Goal: Find specific page/section: Locate a particular part of the current website

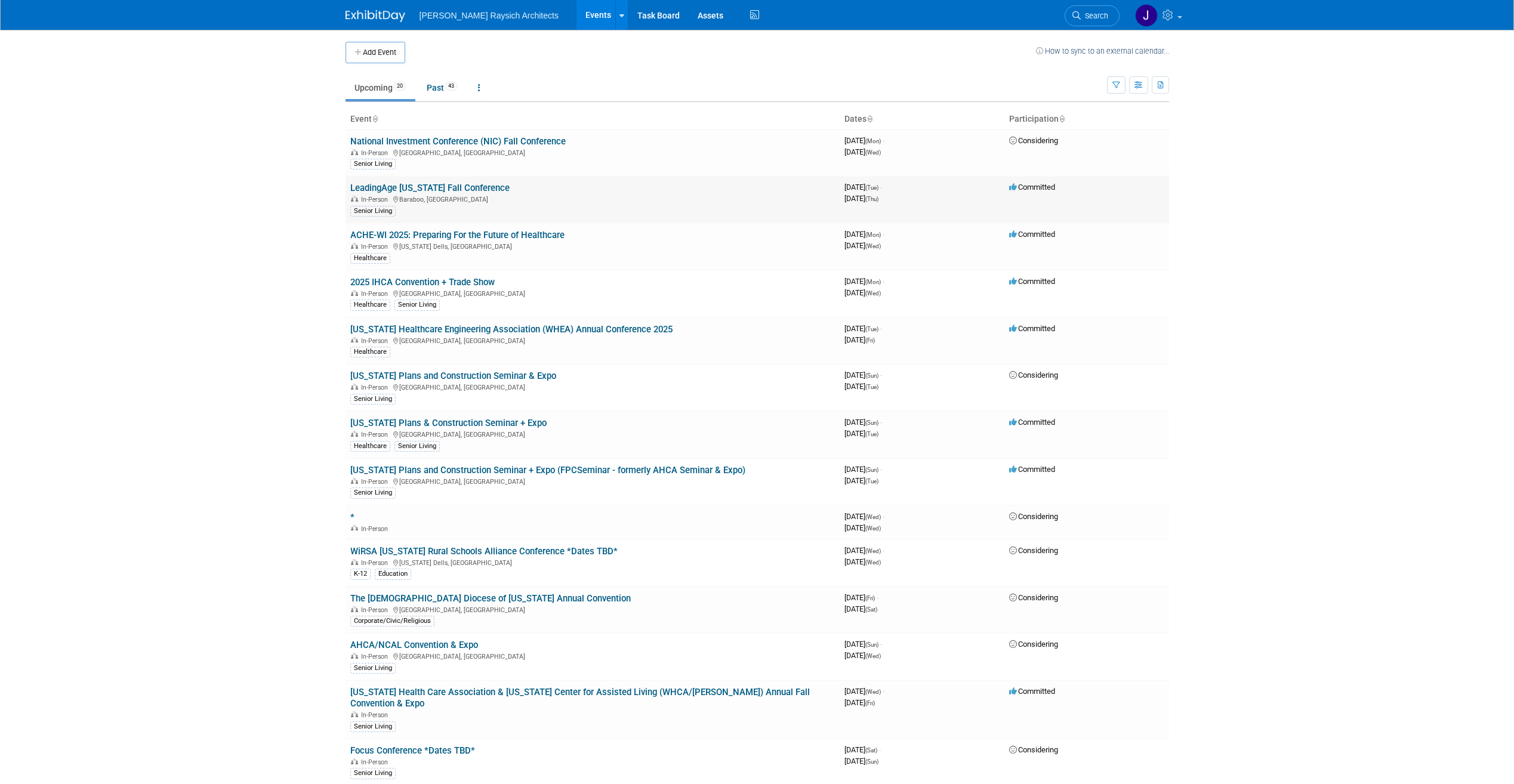
click at [457, 187] on link "LeadingAge [US_STATE] Fall Conference" at bounding box center [429, 187] width 160 height 11
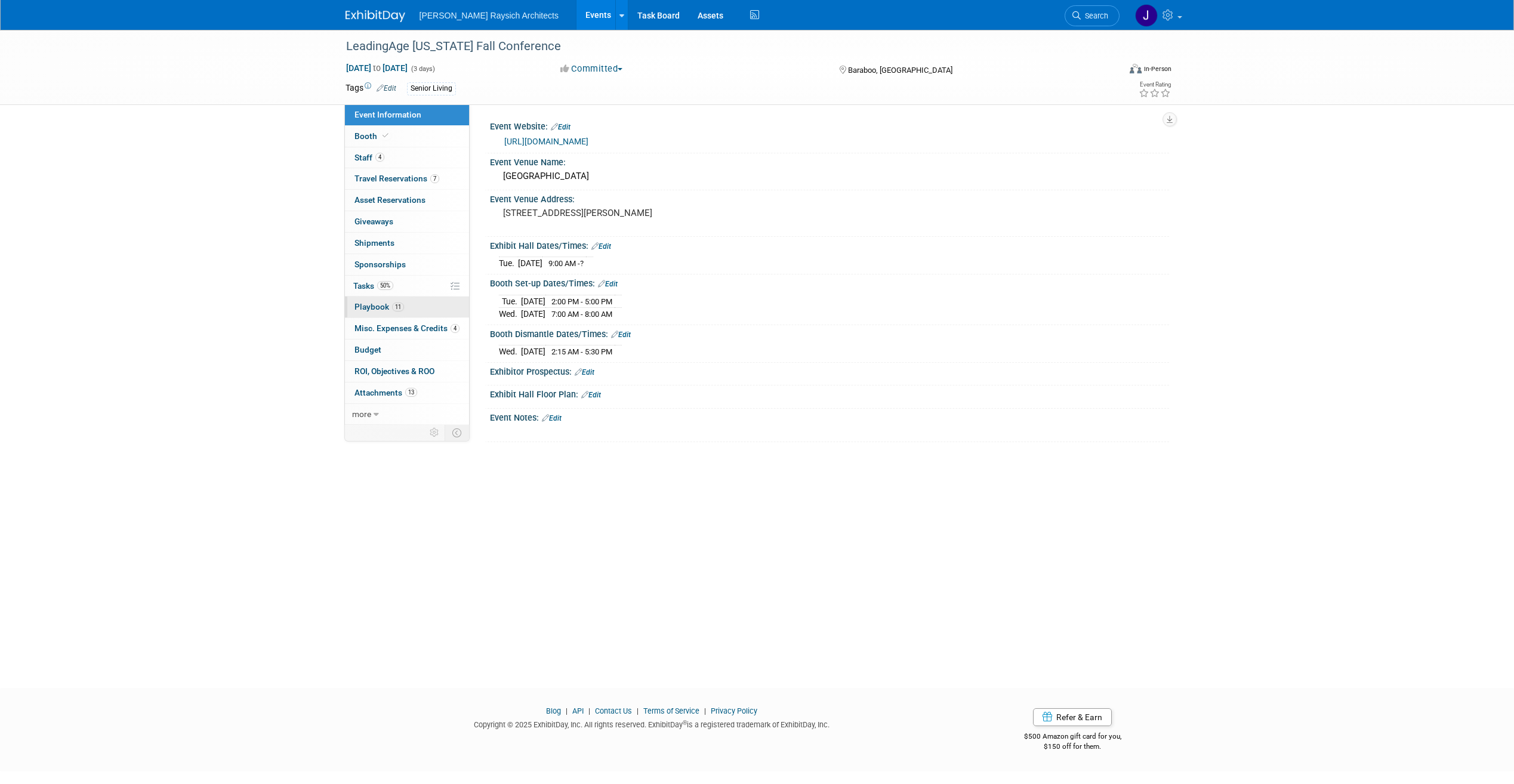
click at [415, 307] on link "11 Playbook 11" at bounding box center [407, 307] width 124 height 21
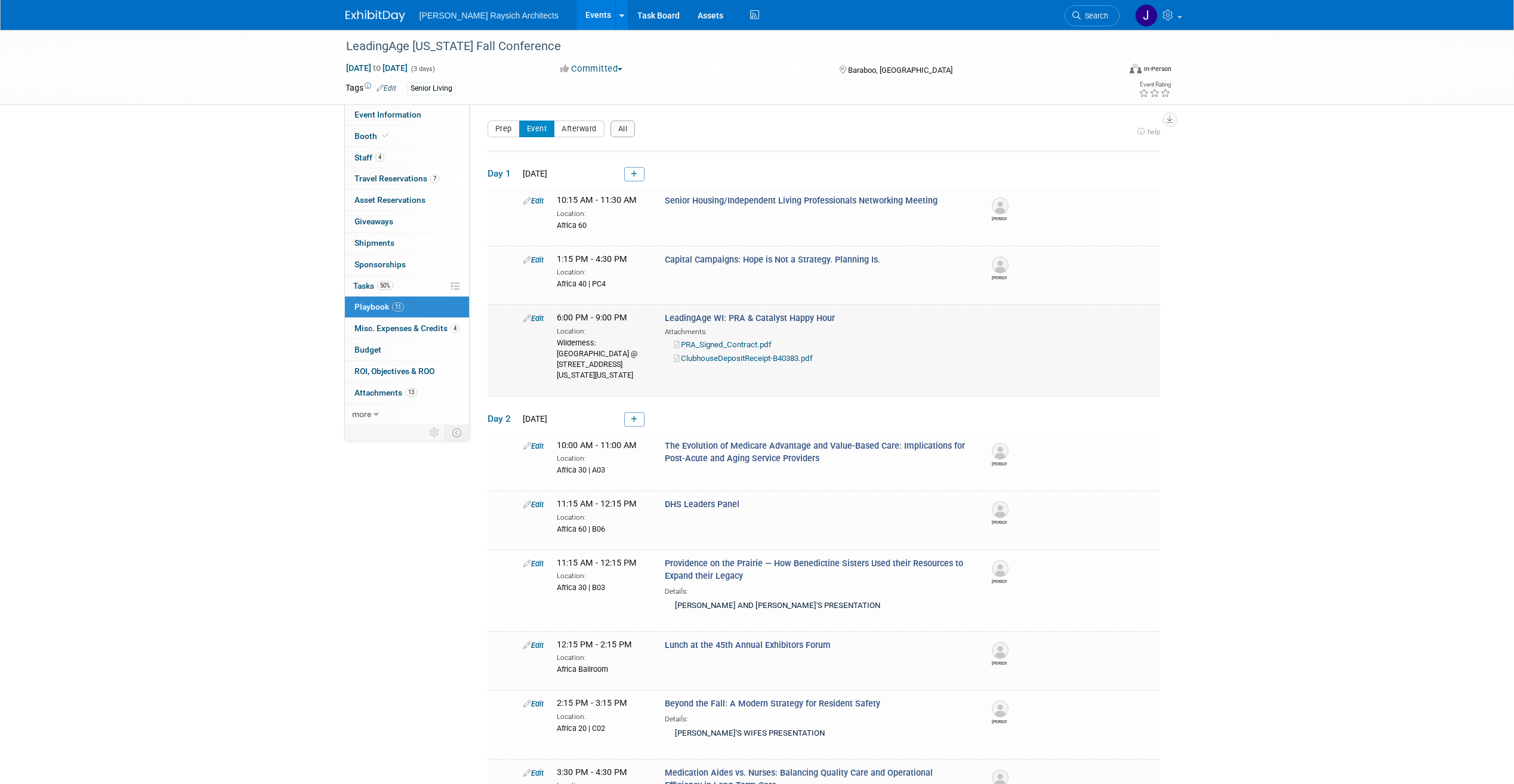
scroll to position [60, 0]
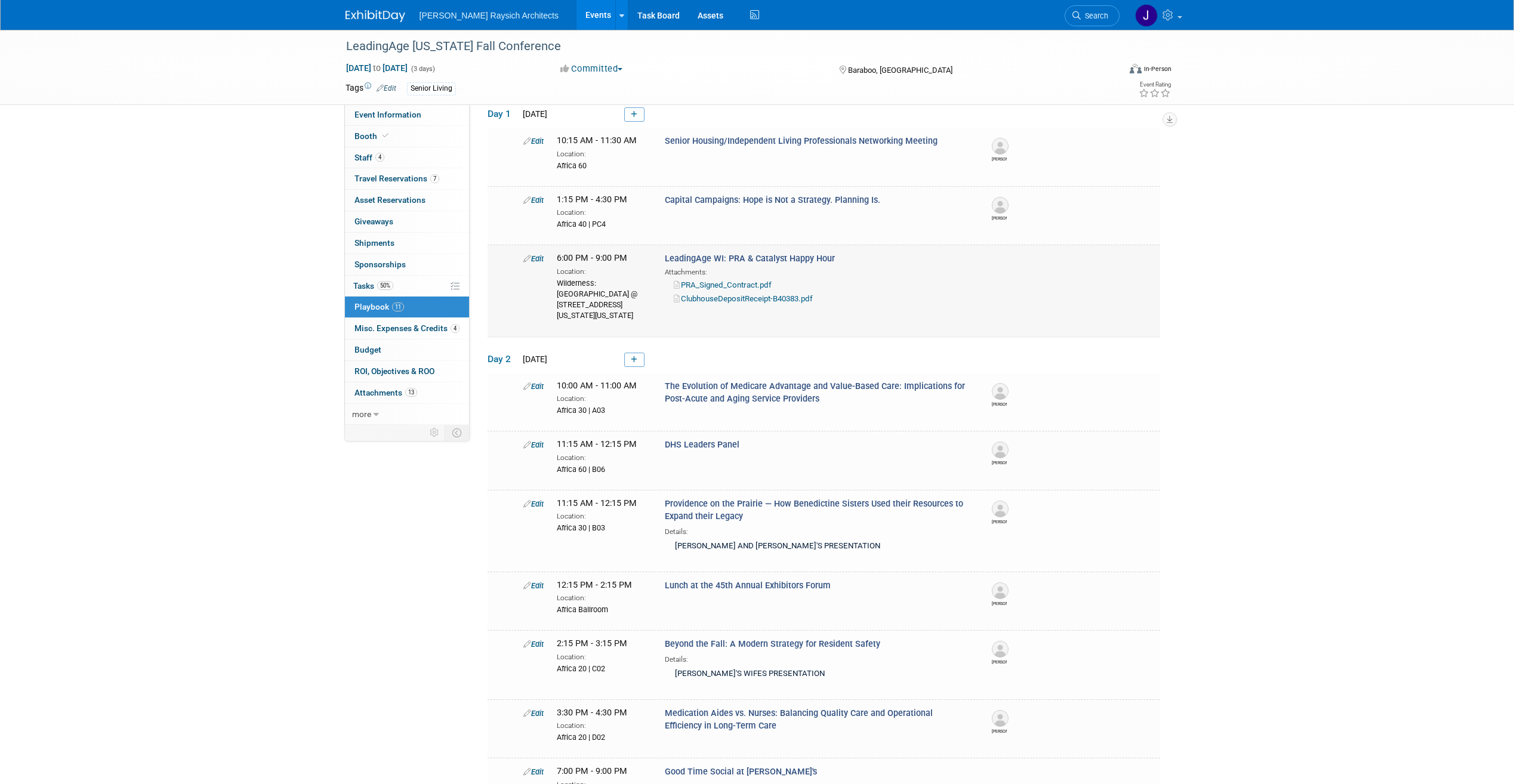
drag, startPoint x: 554, startPoint y: 282, endPoint x: 614, endPoint y: 317, distance: 69.5
click at [614, 317] on div "6:00 PM - 9:00 PM Location: Wilderness: [GEOGRAPHIC_DATA] @ [STREET_ADDRESS][US…" at bounding box center [601, 287] width 108 height 68
copy div "Wilderness: [GEOGRAPHIC_DATA] @ [STREET_ADDRESS][US_STATE][US_STATE]"
click at [1260, 370] on div "LeadingAge [US_STATE] Fall Conference [DATE] to [DATE] (3 days) [DATE] to [DATE…" at bounding box center [757, 458] width 1514 height 978
